Goal: Transaction & Acquisition: Purchase product/service

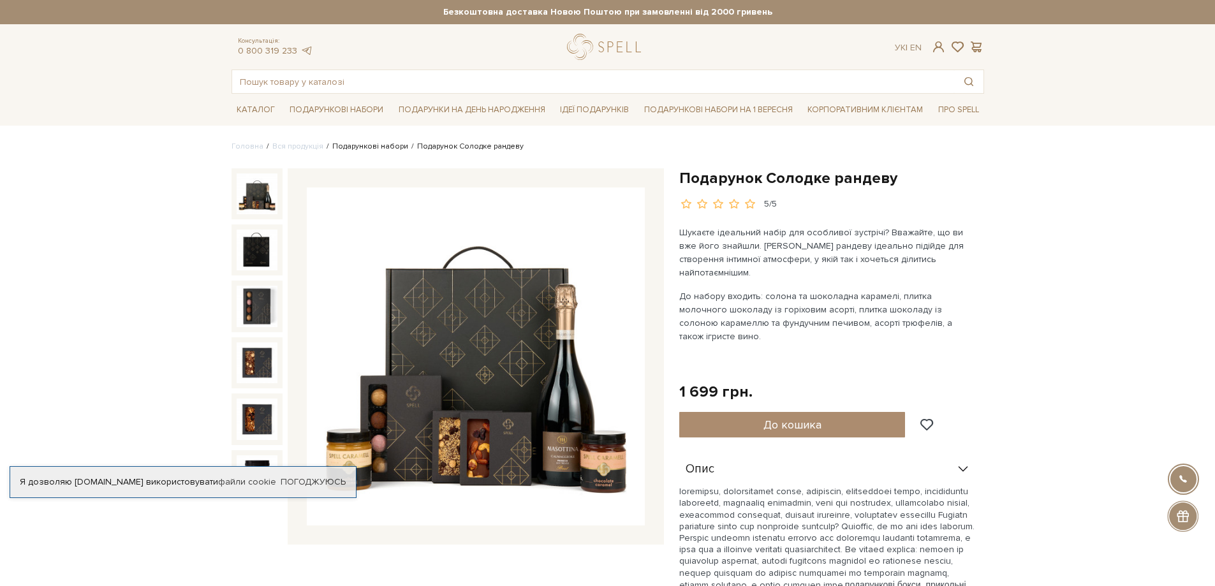
click at [343, 147] on link "Подарункові набори" at bounding box center [370, 147] width 76 height 10
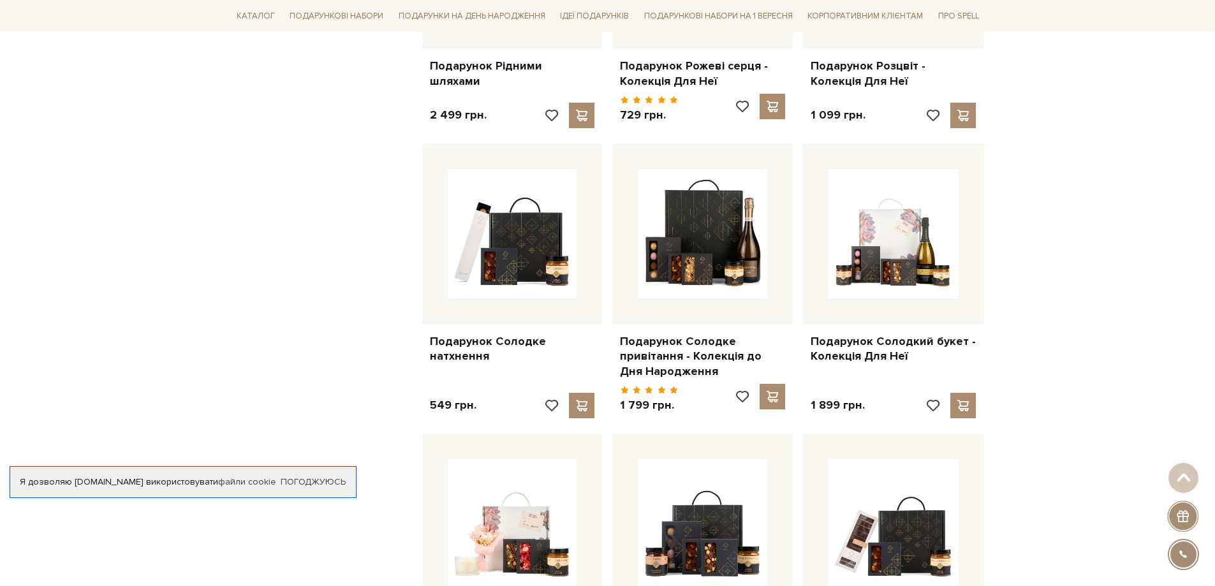
scroll to position [1148, 0]
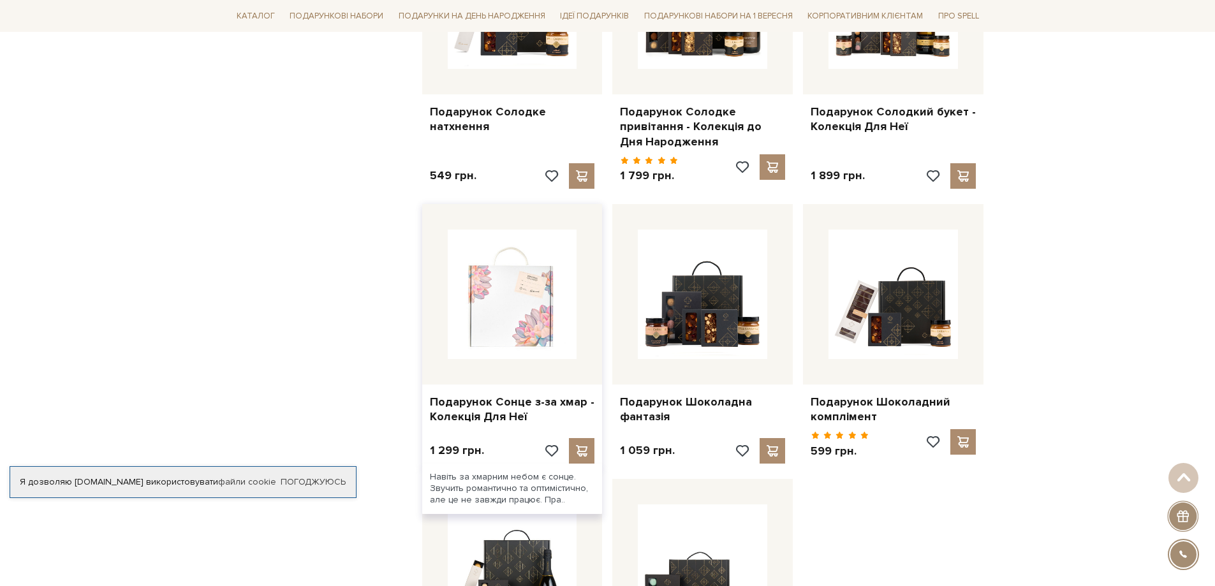
click at [469, 298] on img at bounding box center [512, 294] width 129 height 129
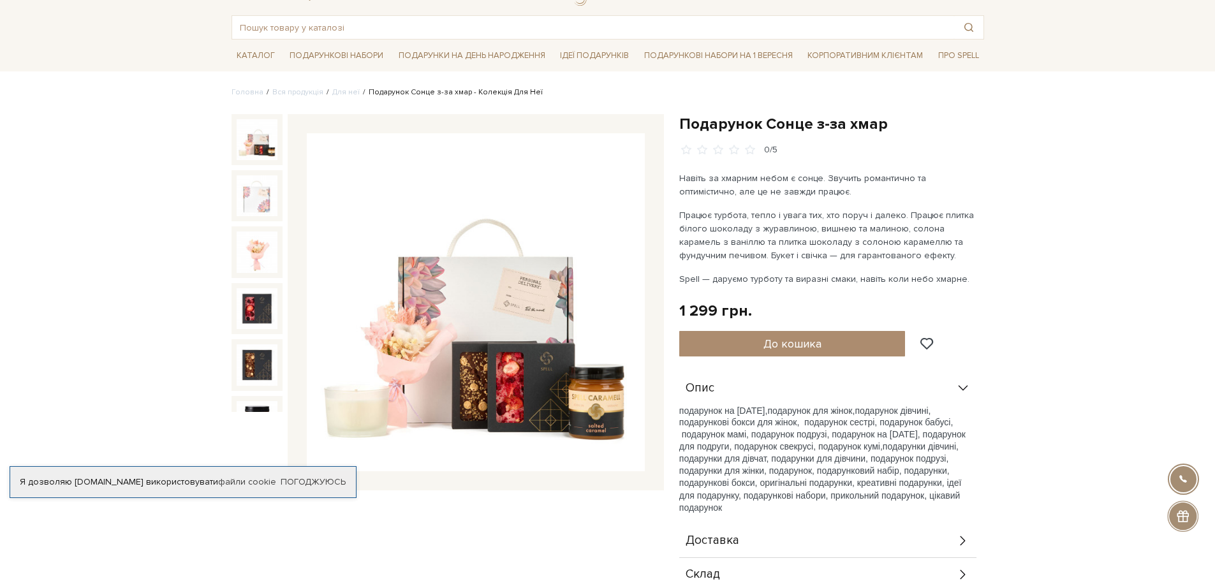
scroll to position [128, 0]
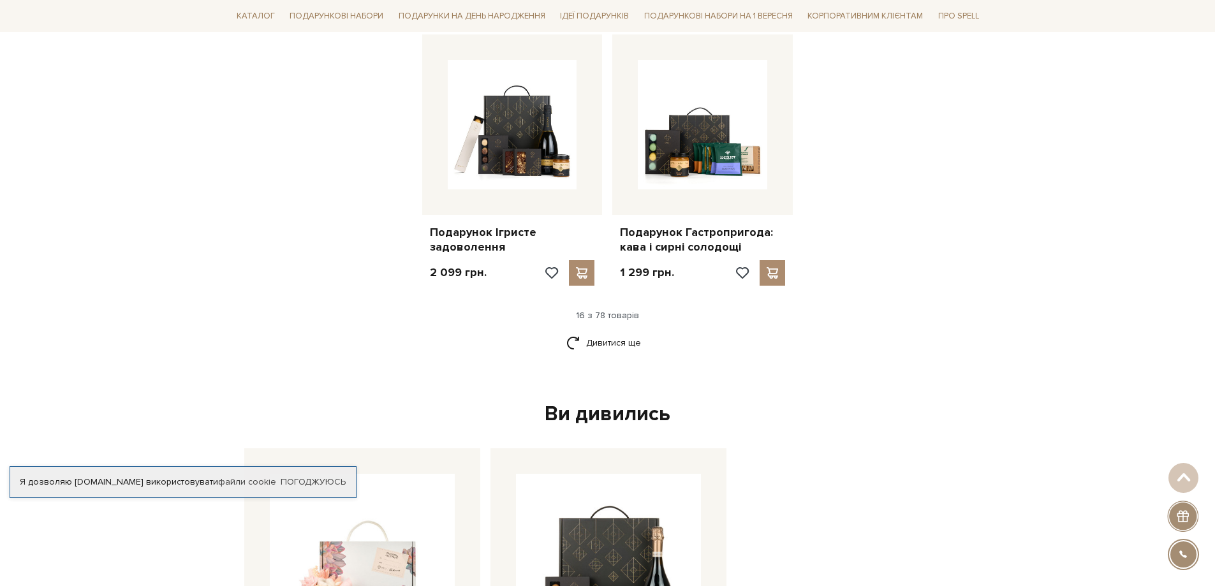
scroll to position [1594, 0]
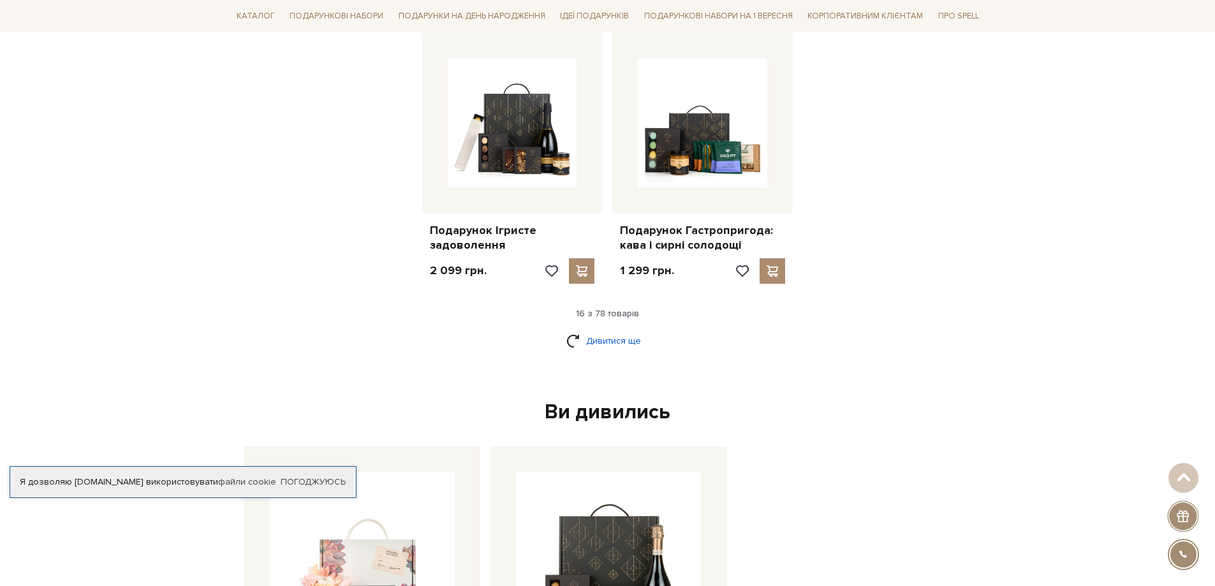
click at [613, 340] on link "Дивитися ще" at bounding box center [607, 341] width 83 height 22
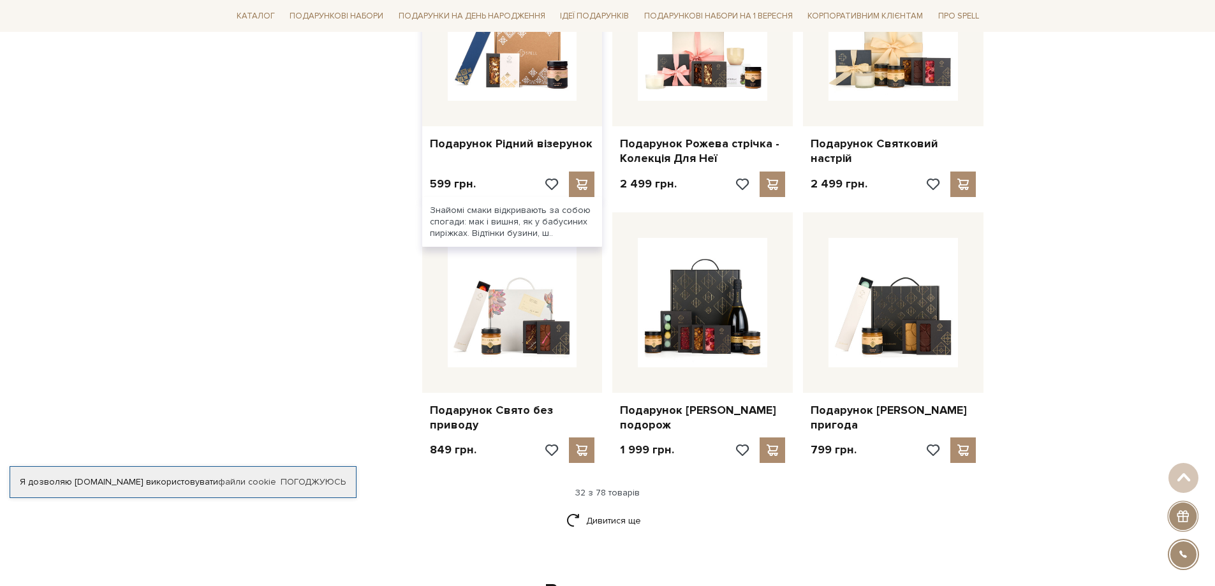
scroll to position [2741, 0]
